Goal: Task Accomplishment & Management: Use online tool/utility

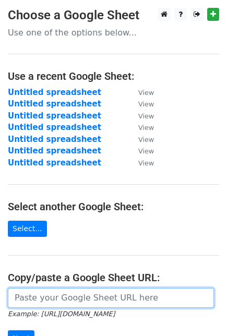
click at [82, 300] on input "url" at bounding box center [111, 298] width 206 height 20
paste input "https://docs.google.com/spreadsheets/d/1QXEHEod9b_5jvvPNyq73eaNWaNz4z8xvNH_OBk0…"
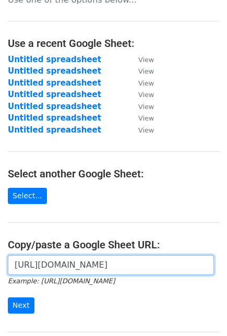
scroll to position [34, 0]
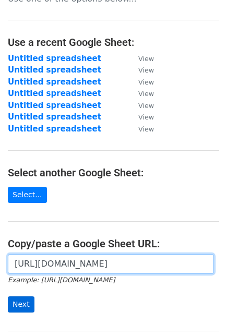
type input "https://docs.google.com/spreadsheets/d/1QXEHEod9b_5jvvPNyq73eaNWaNz4z8xvNH_OBk0…"
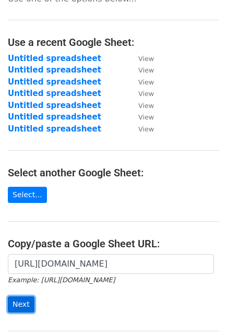
scroll to position [0, 0]
click at [17, 298] on input "Next" at bounding box center [21, 305] width 27 height 16
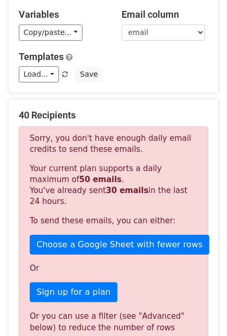
scroll to position [139, 0]
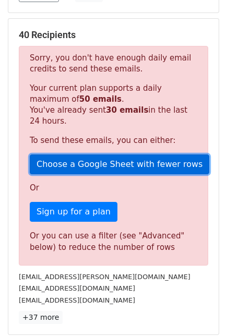
click at [96, 161] on link "Choose a Google Sheet with fewer rows" at bounding box center [120, 165] width 180 height 20
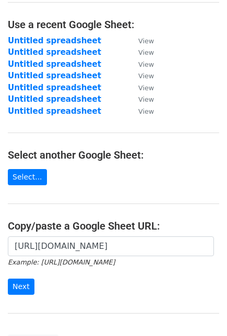
scroll to position [52, 0]
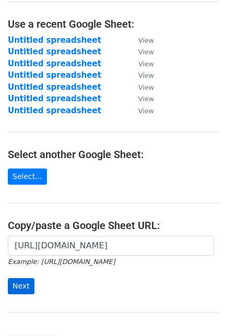
type input "https://docs.google.com/spreadsheets/d/1QXEHEod9b_5jvvPNyq73eaNWaNz4z8xvNH_OBk0…"
click at [25, 283] on input "Next" at bounding box center [21, 286] width 27 height 16
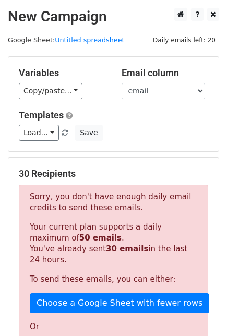
scroll to position [34, 0]
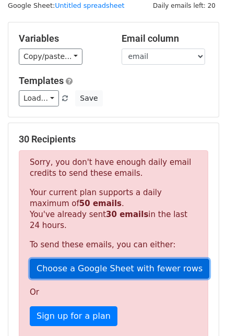
click at [121, 265] on link "Choose a Google Sheet with fewer rows" at bounding box center [120, 269] width 180 height 20
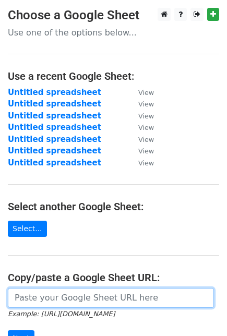
click at [68, 297] on input "url" at bounding box center [111, 298] width 206 height 20
paste input "[URL][DOMAIN_NAME]"
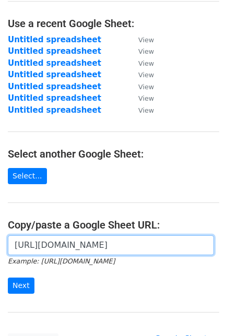
scroll to position [56, 0]
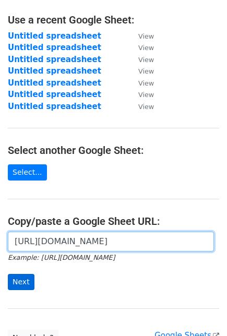
type input "https://docs.google.com/spreadsheets/d/1QXEHEod9b_5jvvPNyq73eaNWaNz4z8xvNH_OBk0…"
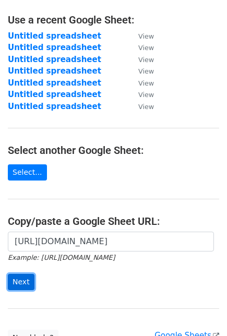
click at [26, 276] on input "Next" at bounding box center [21, 282] width 27 height 16
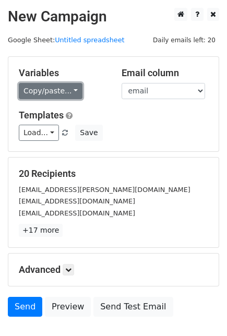
click at [53, 96] on link "Copy/paste..." at bounding box center [51, 91] width 64 height 16
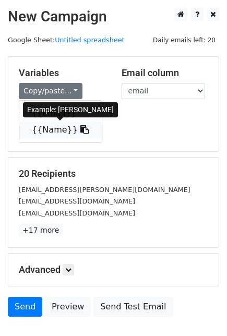
click at [80, 129] on icon at bounding box center [84, 129] width 8 height 8
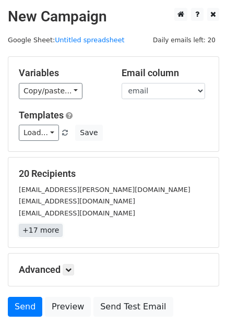
click at [44, 232] on link "+17 more" at bounding box center [41, 230] width 44 height 13
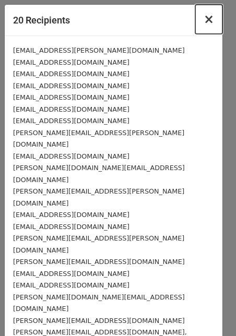
click at [212, 17] on span "×" at bounding box center [209, 19] width 10 height 15
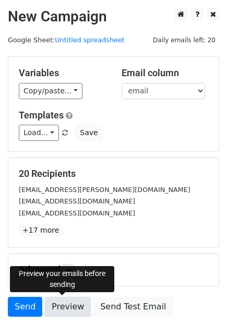
click at [53, 310] on link "Preview" at bounding box center [68, 307] width 46 height 20
